Goal: Check status: Check status

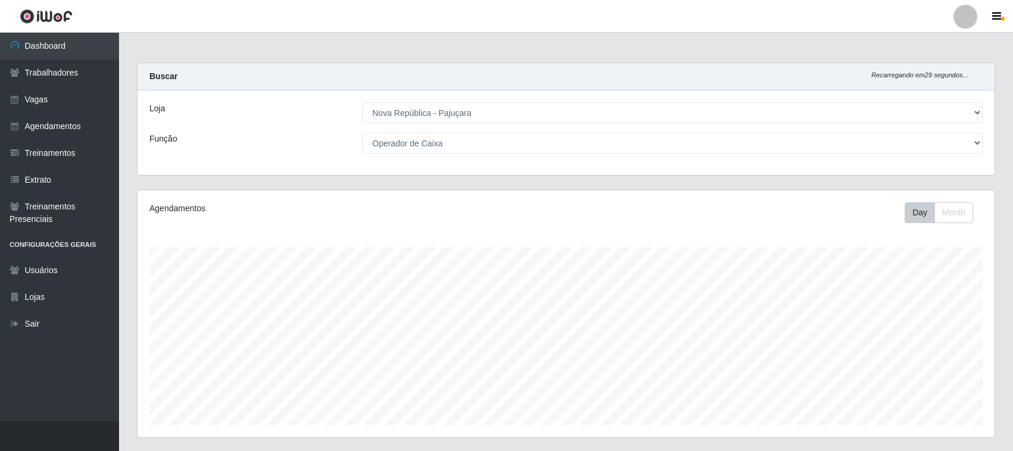
select select "65"
select select "22"
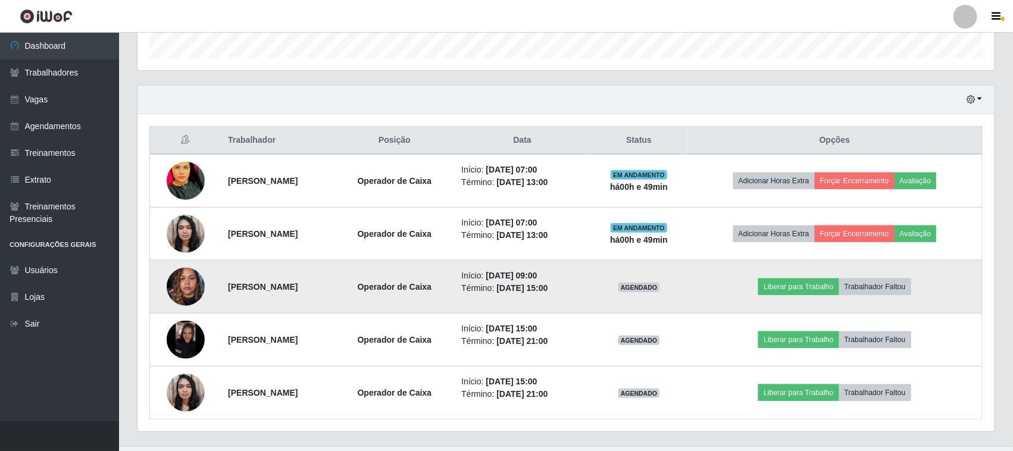
scroll to position [393, 0]
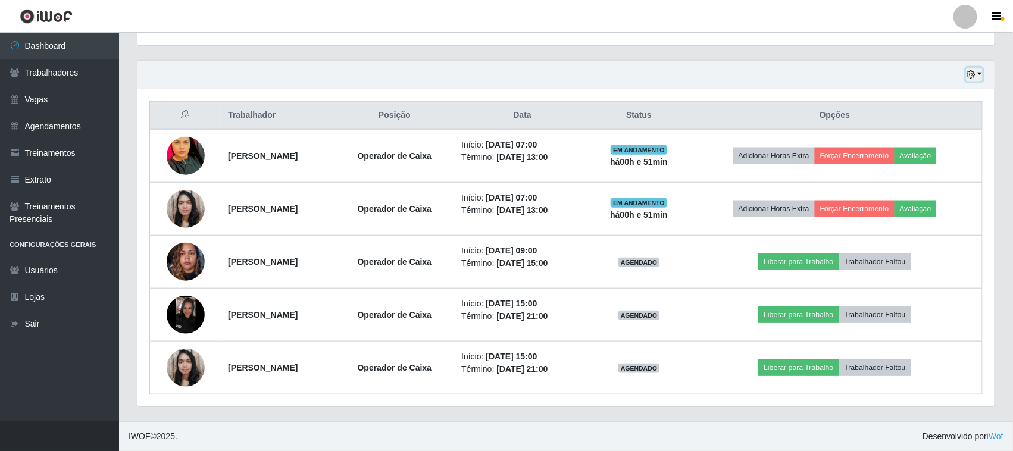
click at [970, 79] on button "button" at bounding box center [974, 75] width 17 height 14
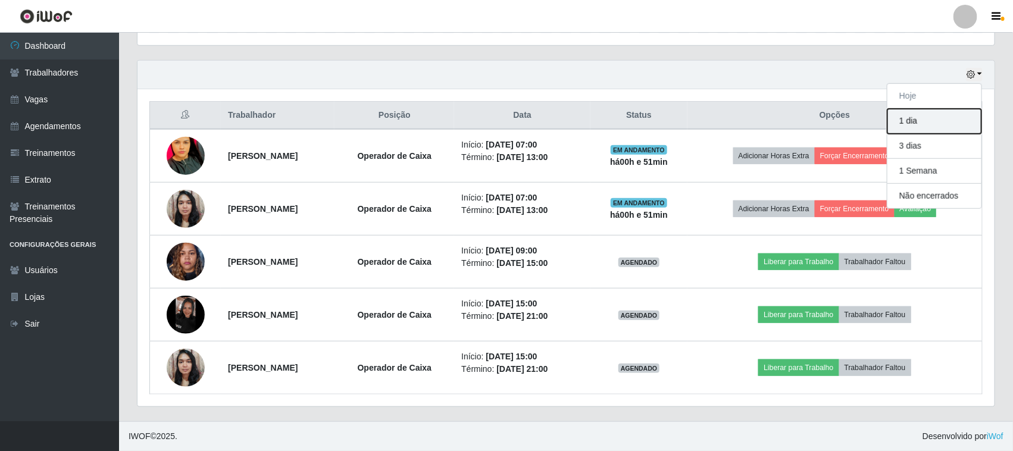
click at [935, 126] on button "1 dia" at bounding box center [935, 121] width 94 height 25
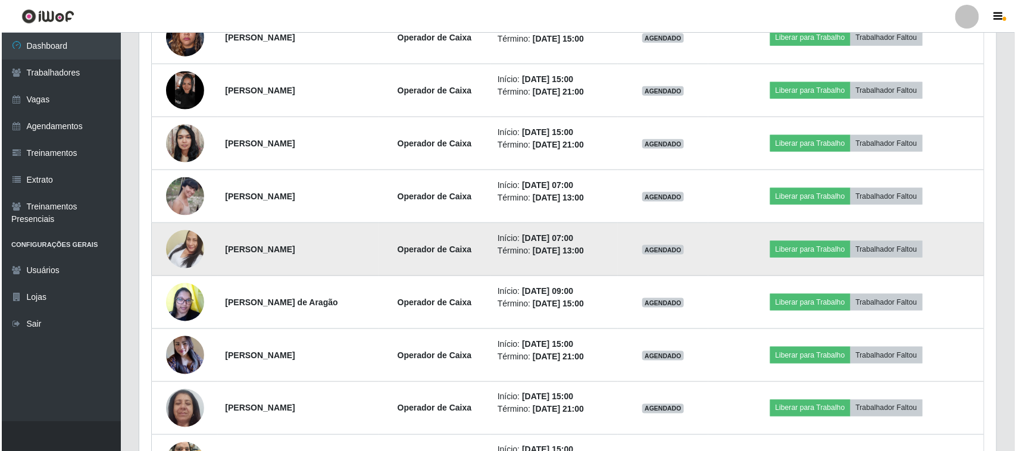
scroll to position [691, 0]
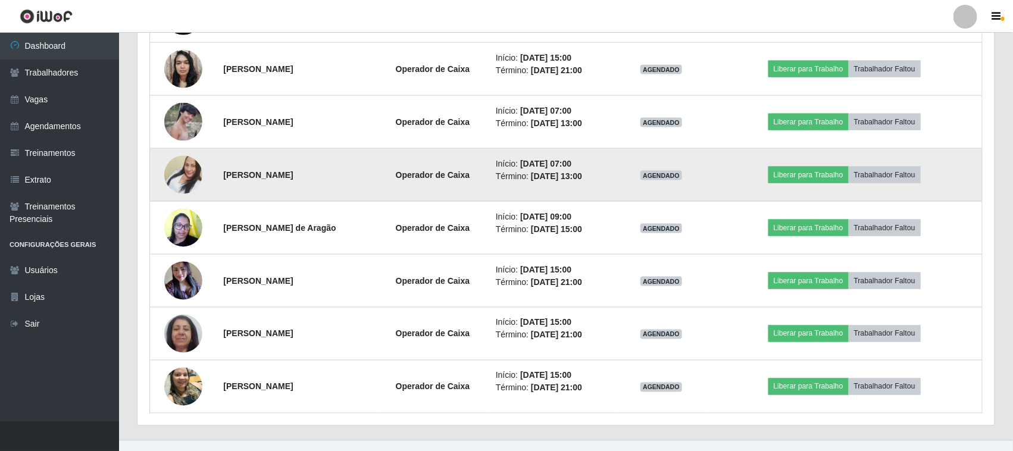
click at [182, 180] on img at bounding box center [183, 175] width 38 height 68
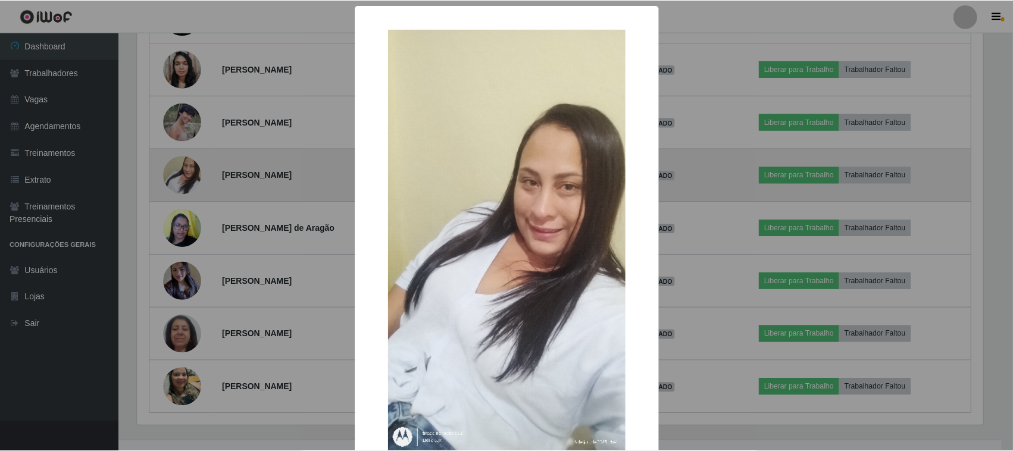
scroll to position [248, 849]
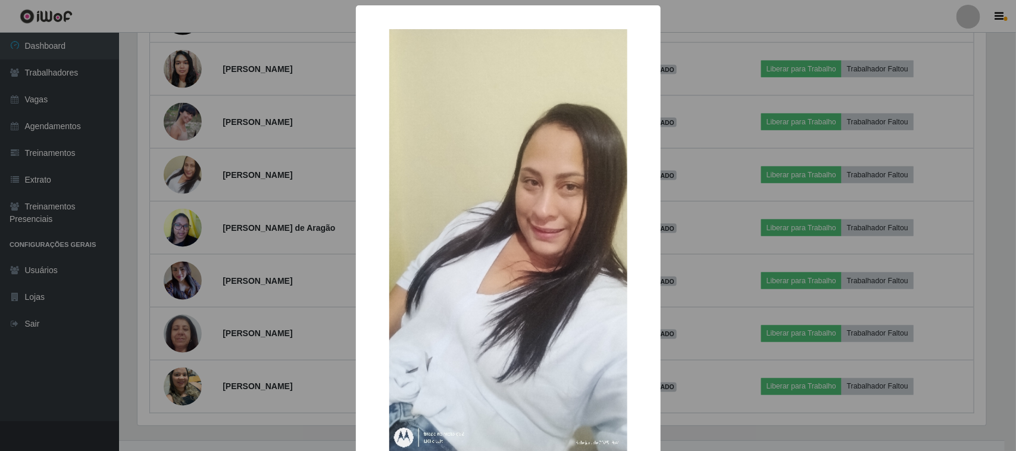
click at [275, 228] on div "× OK Cancel" at bounding box center [508, 225] width 1016 height 451
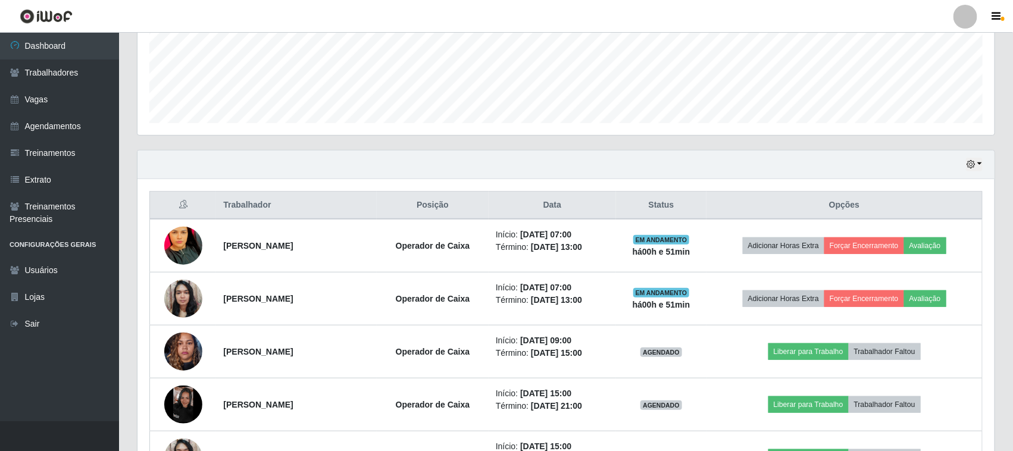
scroll to position [266, 0]
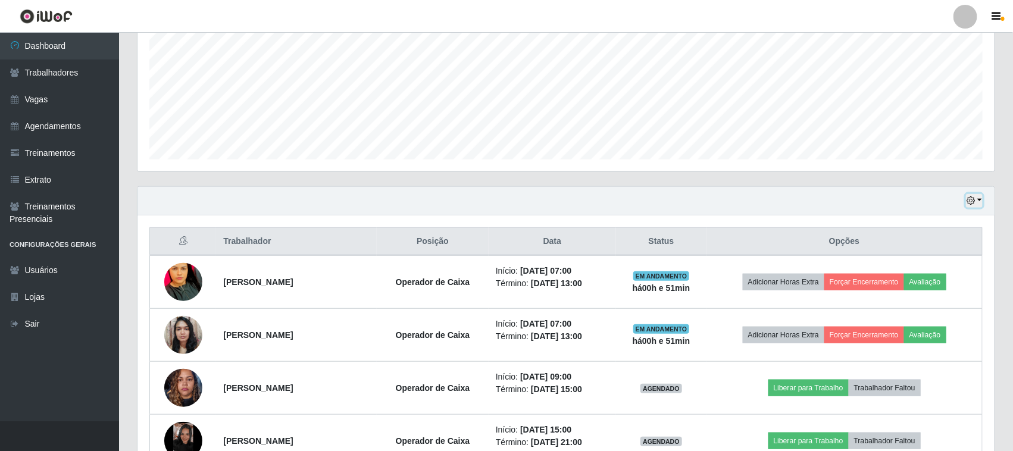
click at [970, 208] on button "button" at bounding box center [974, 201] width 17 height 14
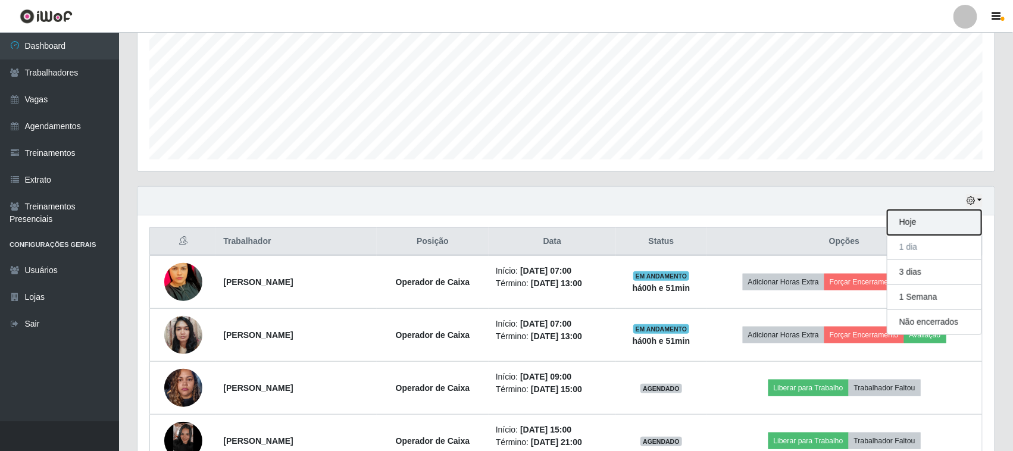
click at [955, 213] on button "Hoje" at bounding box center [935, 222] width 94 height 25
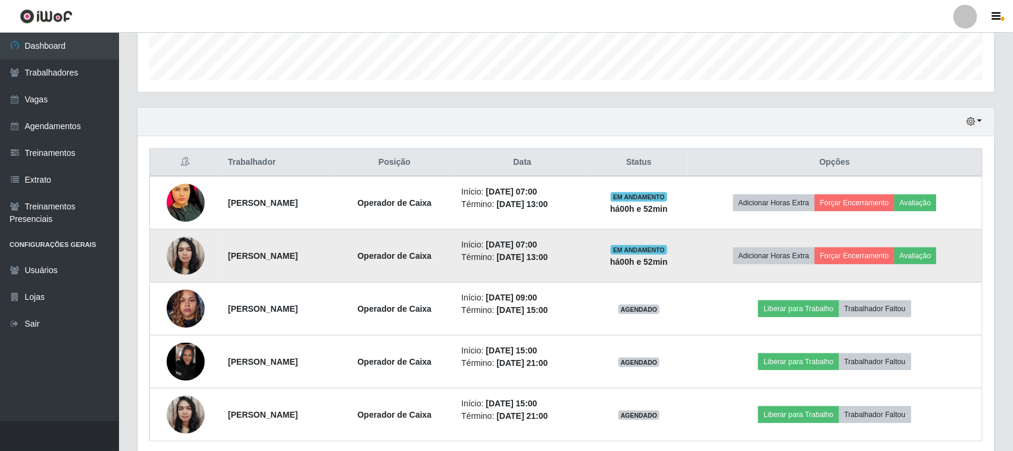
scroll to position [319, 0]
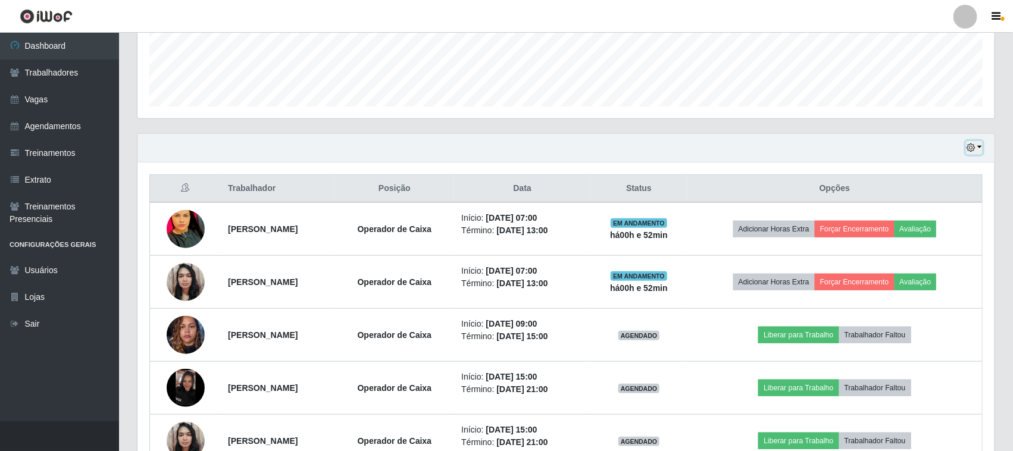
click at [975, 152] on icon "button" at bounding box center [971, 147] width 8 height 8
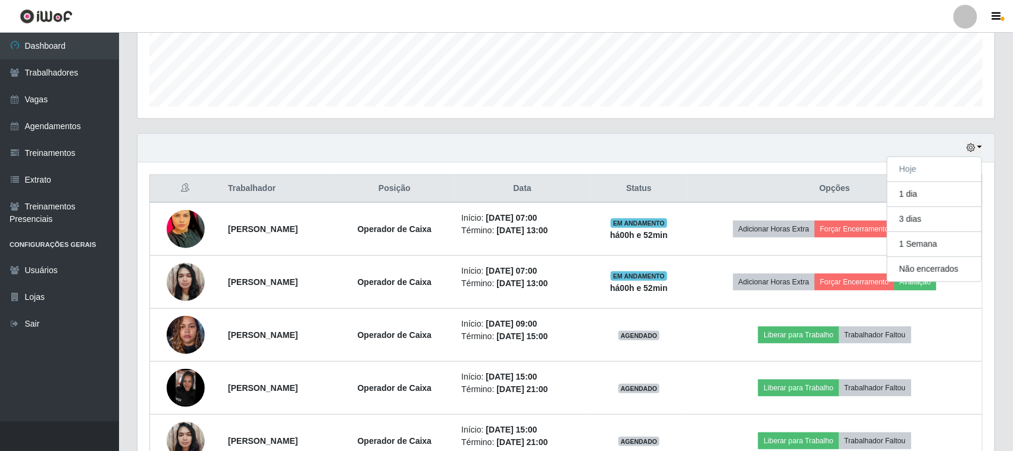
click at [730, 149] on div "Hoje 1 dia 3 dias 1 Semana Não encerrados" at bounding box center [566, 148] width 857 height 29
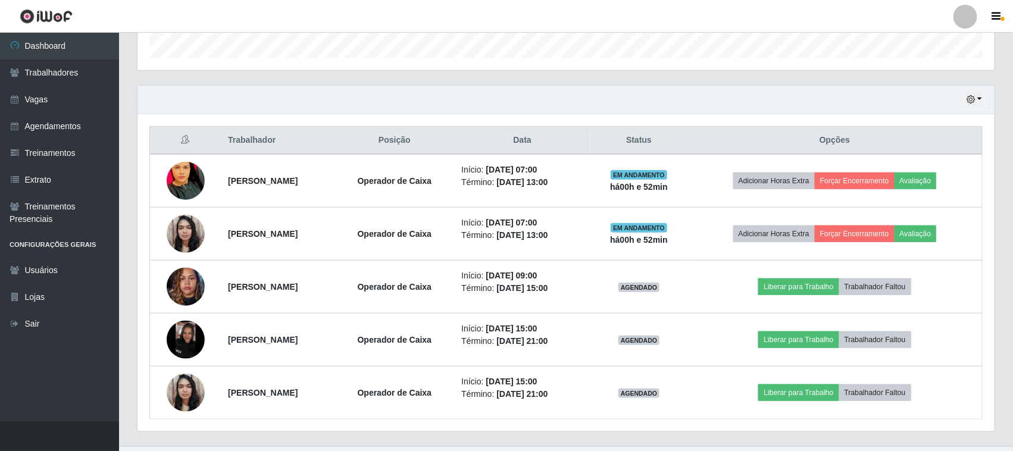
scroll to position [393, 0]
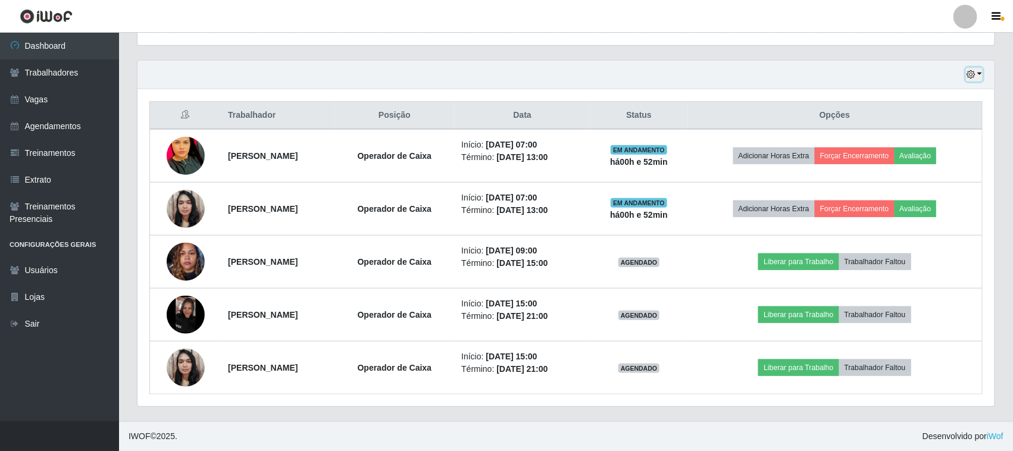
click at [980, 74] on button "button" at bounding box center [974, 75] width 17 height 14
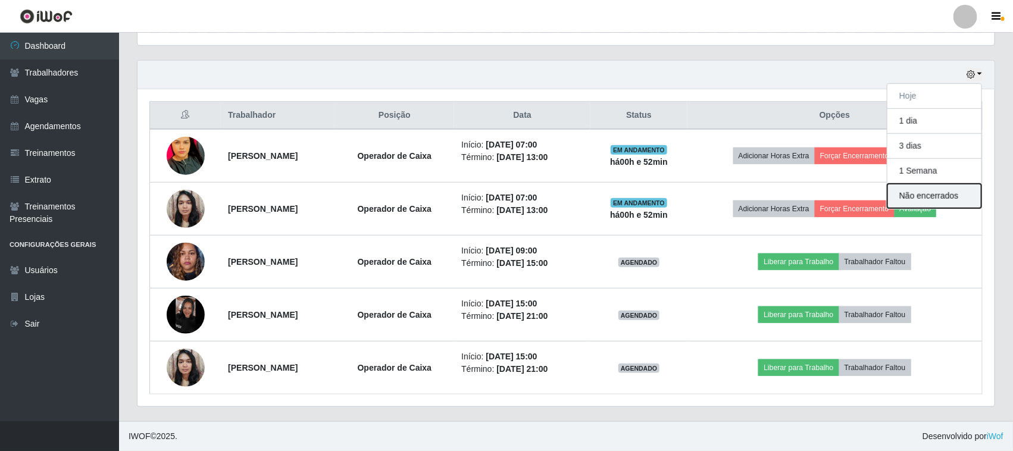
click at [967, 195] on button "Não encerrados" at bounding box center [935, 196] width 94 height 24
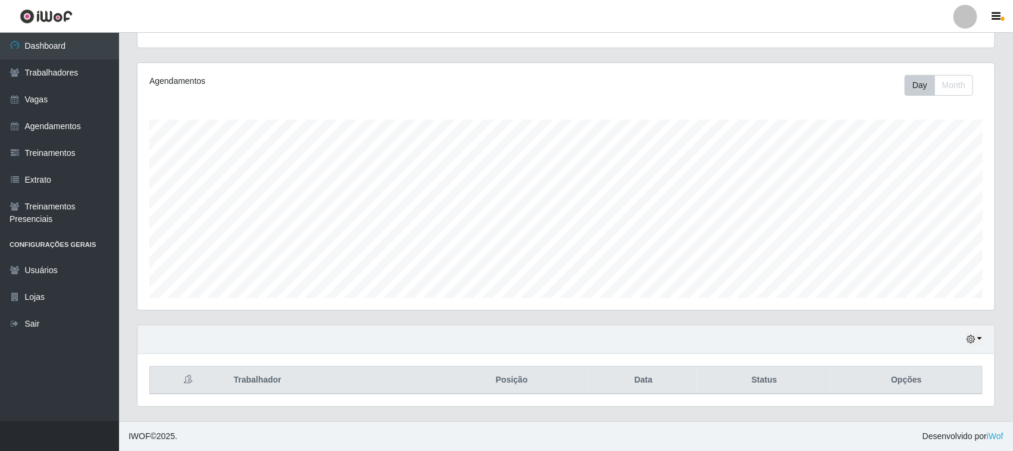
scroll to position [129, 0]
click at [977, 351] on div "Hoje 1 dia 3 dias 1 Semana Não encerrados" at bounding box center [566, 340] width 857 height 29
click at [978, 341] on button "button" at bounding box center [974, 340] width 17 height 14
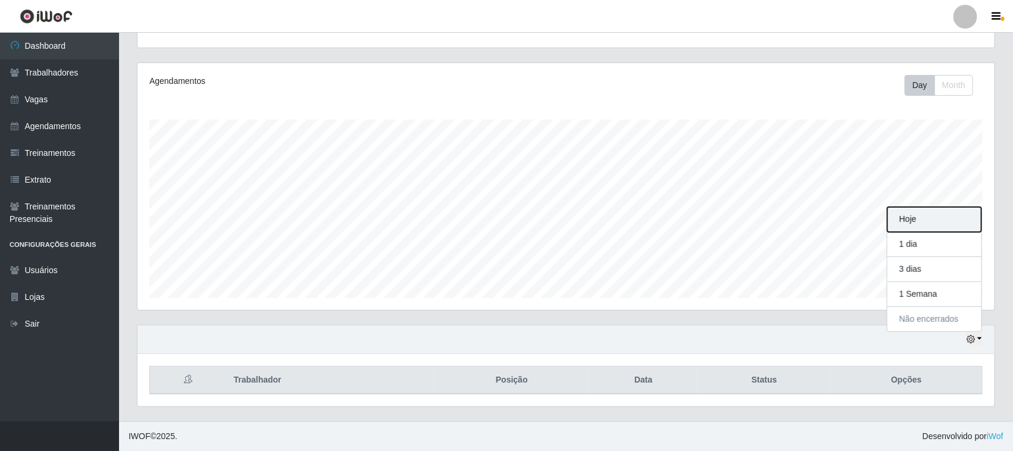
click at [921, 225] on button "Hoje" at bounding box center [935, 219] width 94 height 25
